Goal: Find specific page/section: Find specific page/section

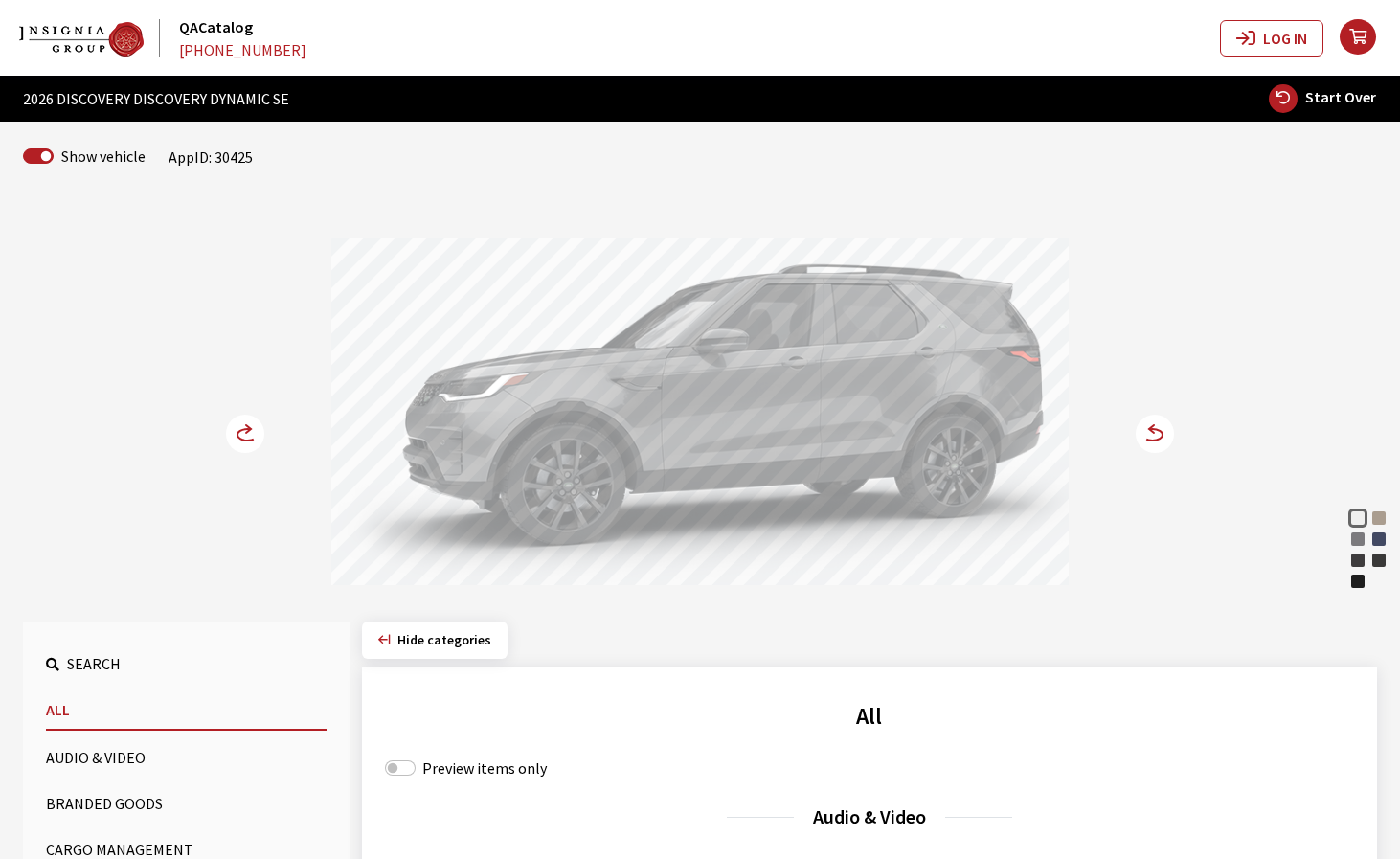
click at [1155, 431] on icon at bounding box center [1152, 430] width 5 height 8
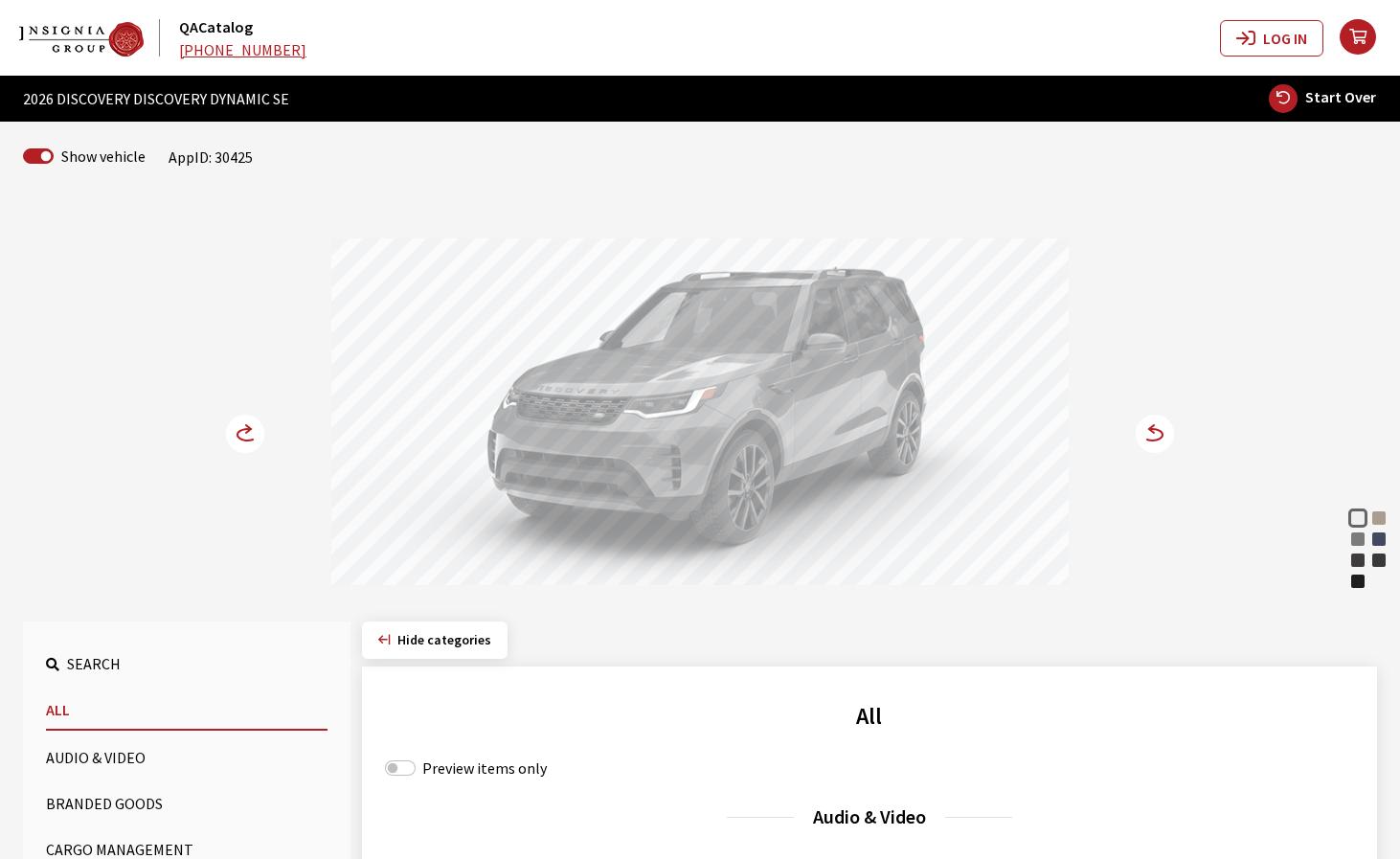
click at [1152, 439] on icon at bounding box center [1153, 435] width 20 height 12
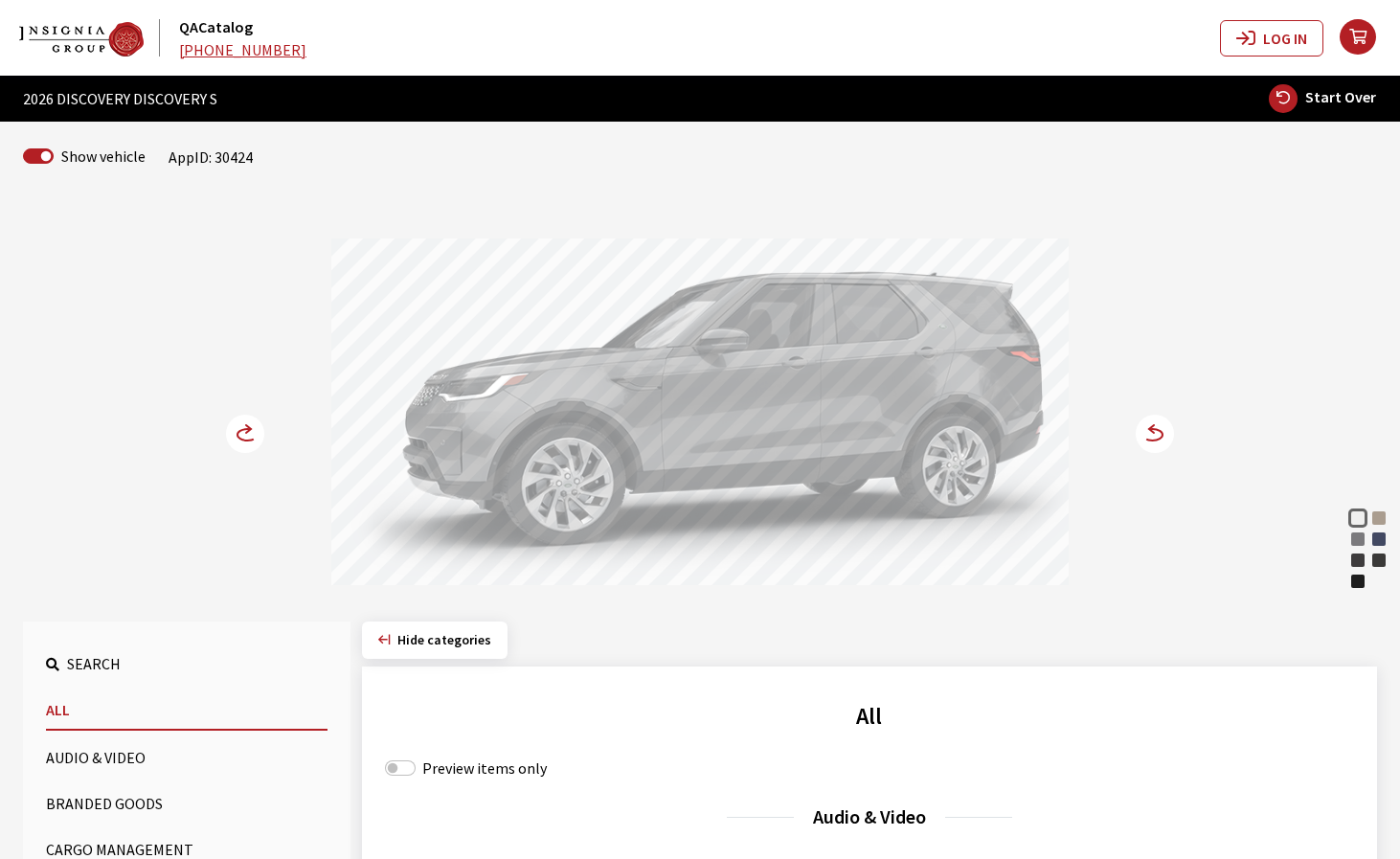
click at [1155, 441] on circle at bounding box center [1155, 433] width 38 height 38
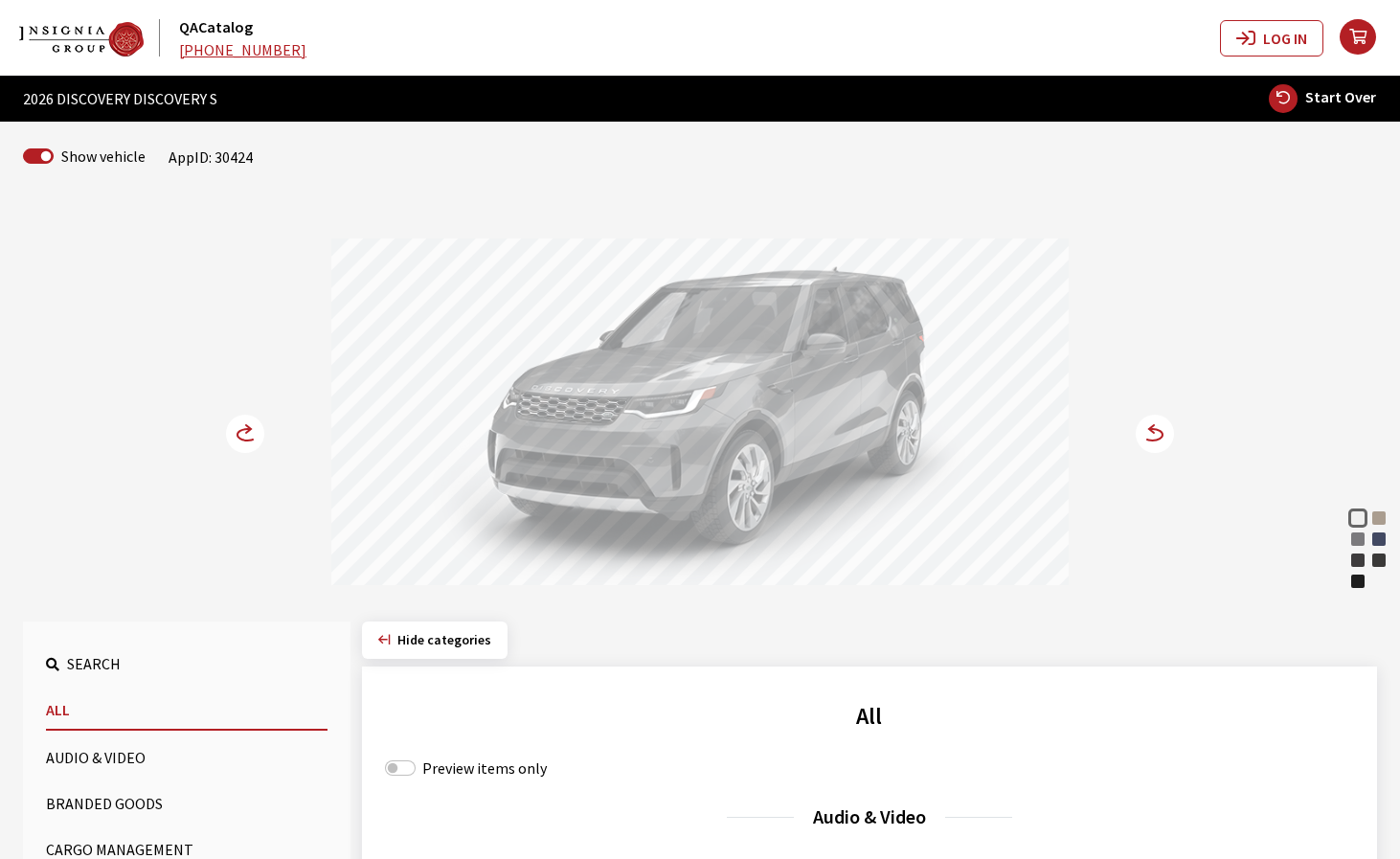
click at [1167, 435] on circle at bounding box center [1155, 433] width 38 height 38
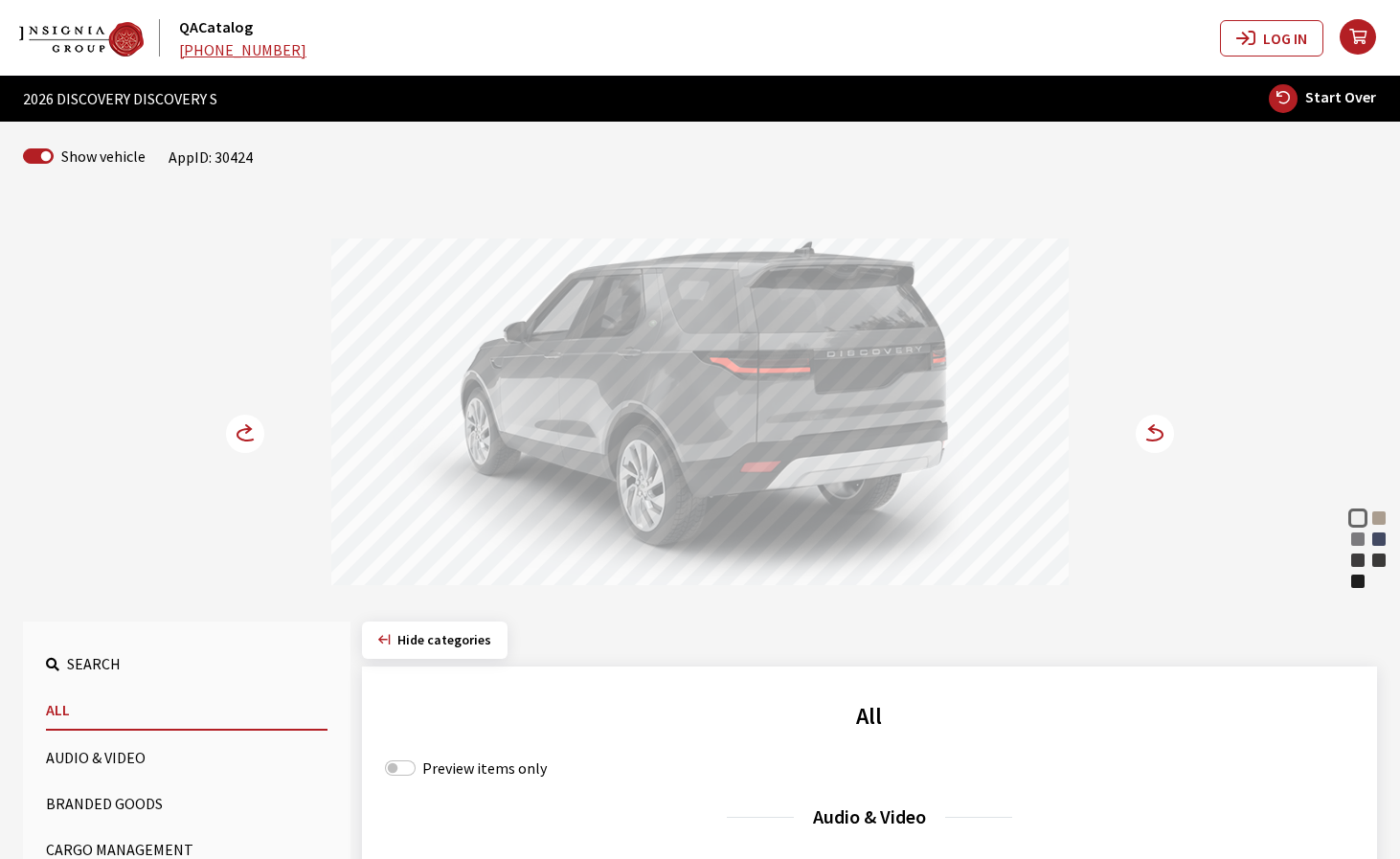
click at [1161, 436] on icon at bounding box center [1153, 435] width 20 height 12
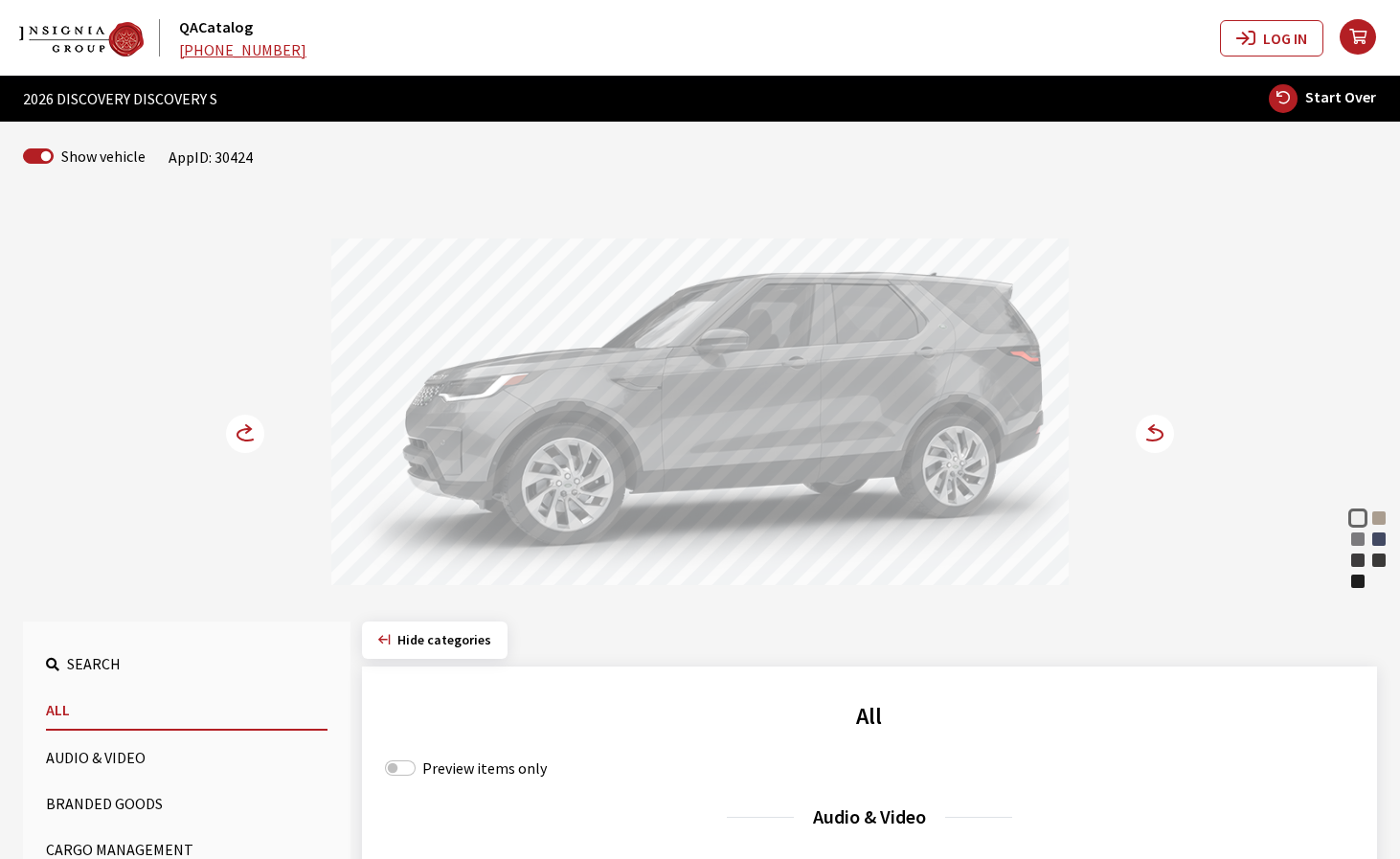
click at [1161, 436] on icon at bounding box center [1153, 435] width 20 height 12
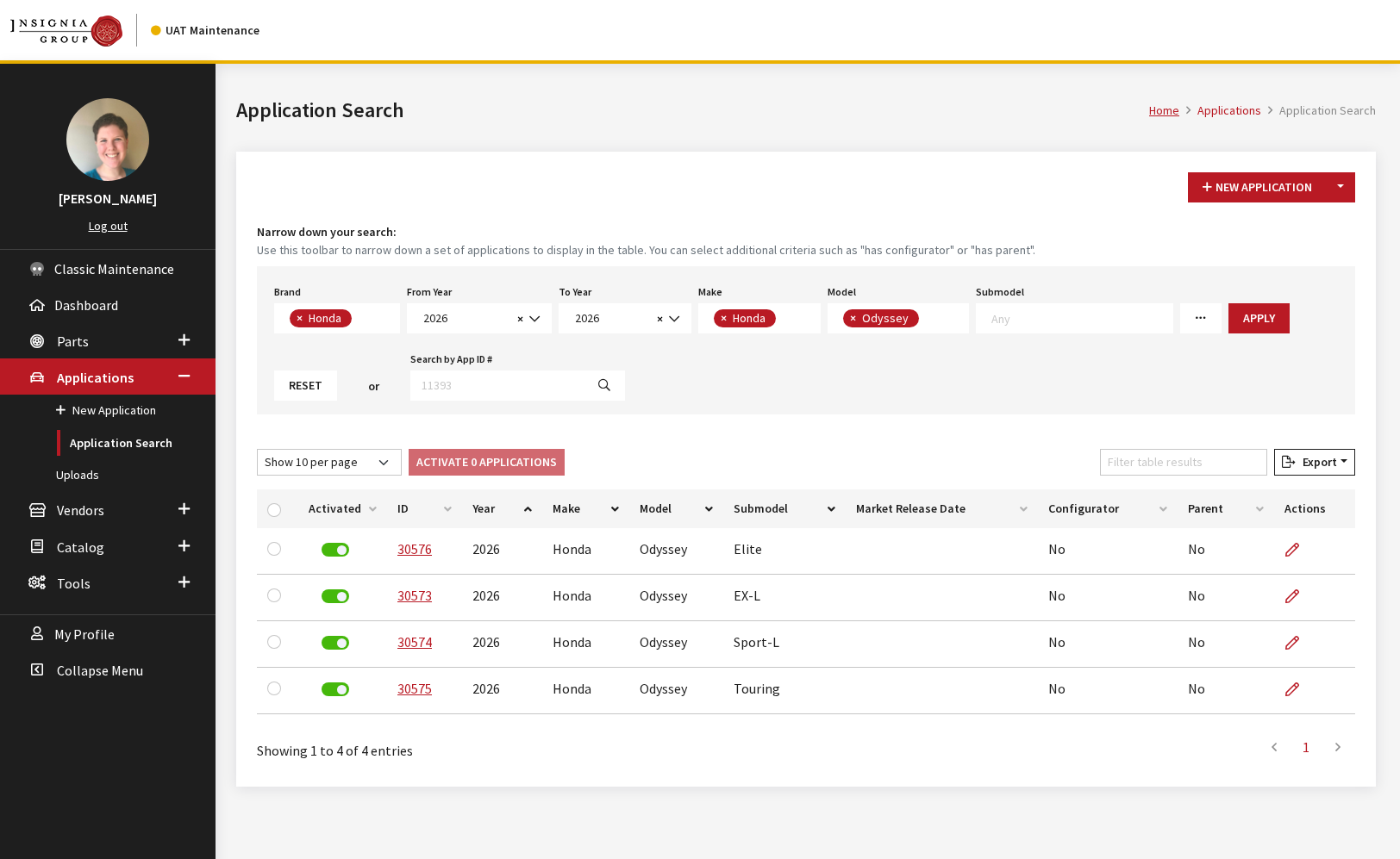
select select "5"
select select "2026"
select select "19"
select select "233"
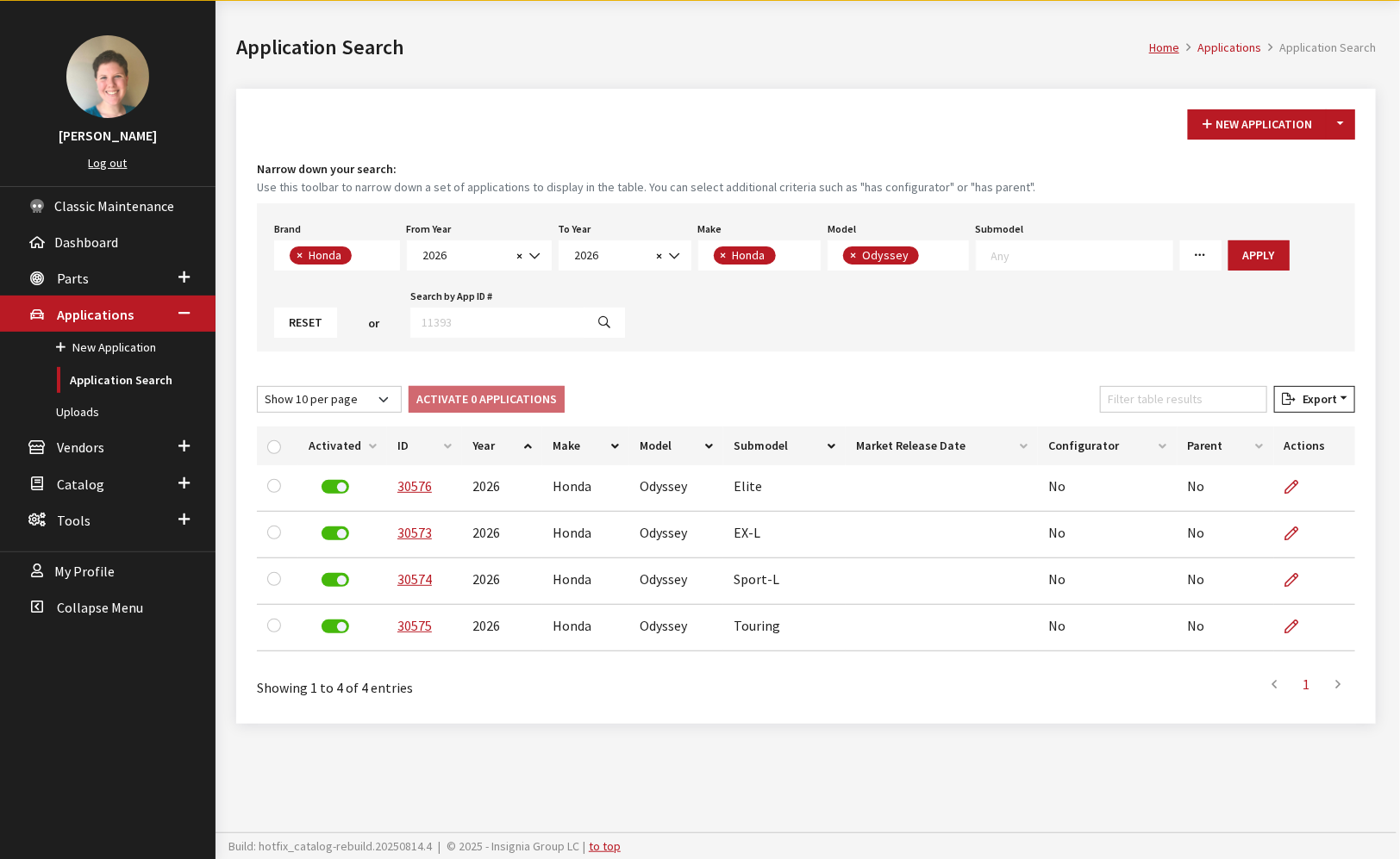
scroll to position [16, 0]
